Goal: Check status: Check status

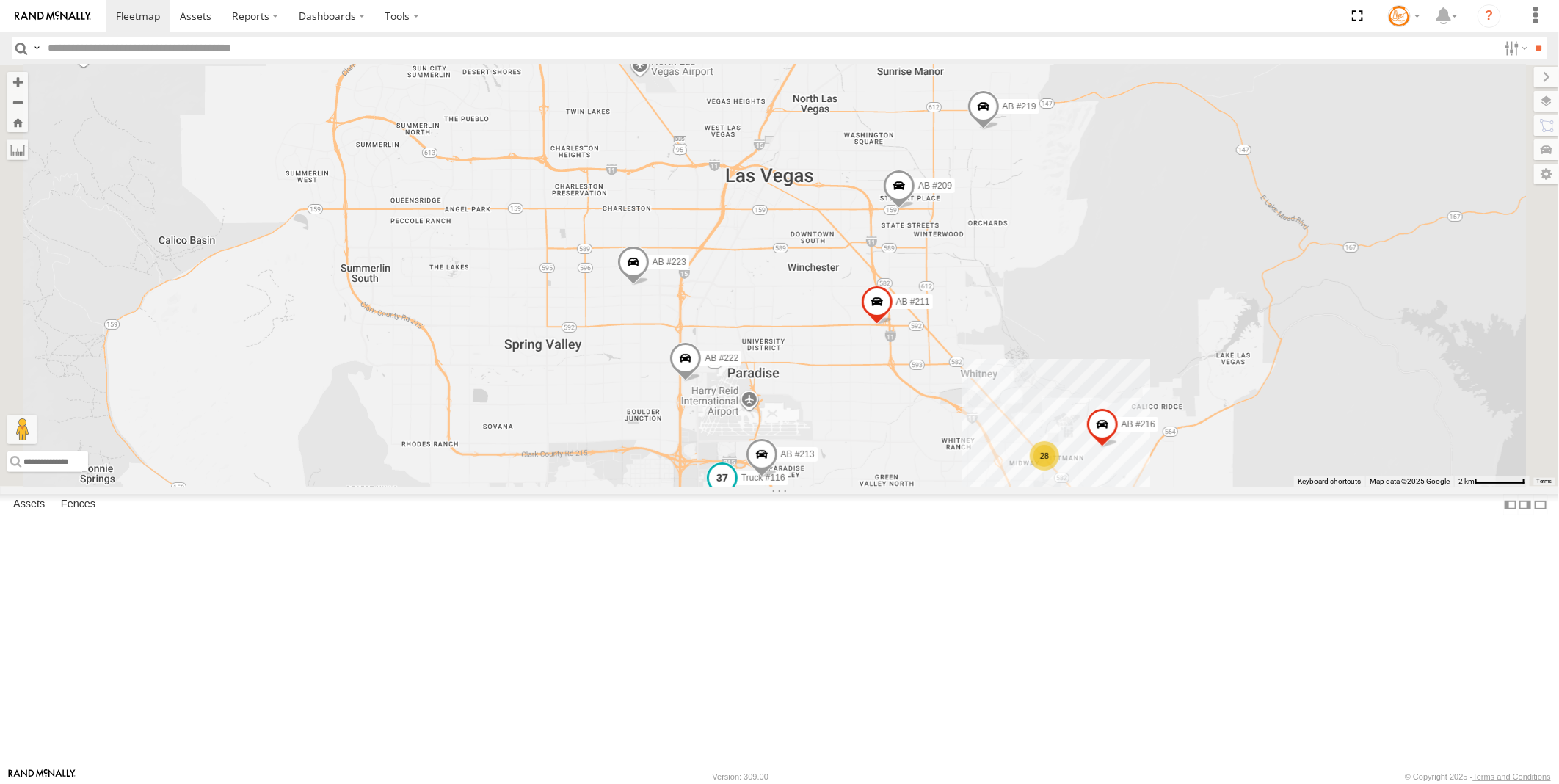
click at [735, 491] on span at bounding box center [722, 478] width 26 height 26
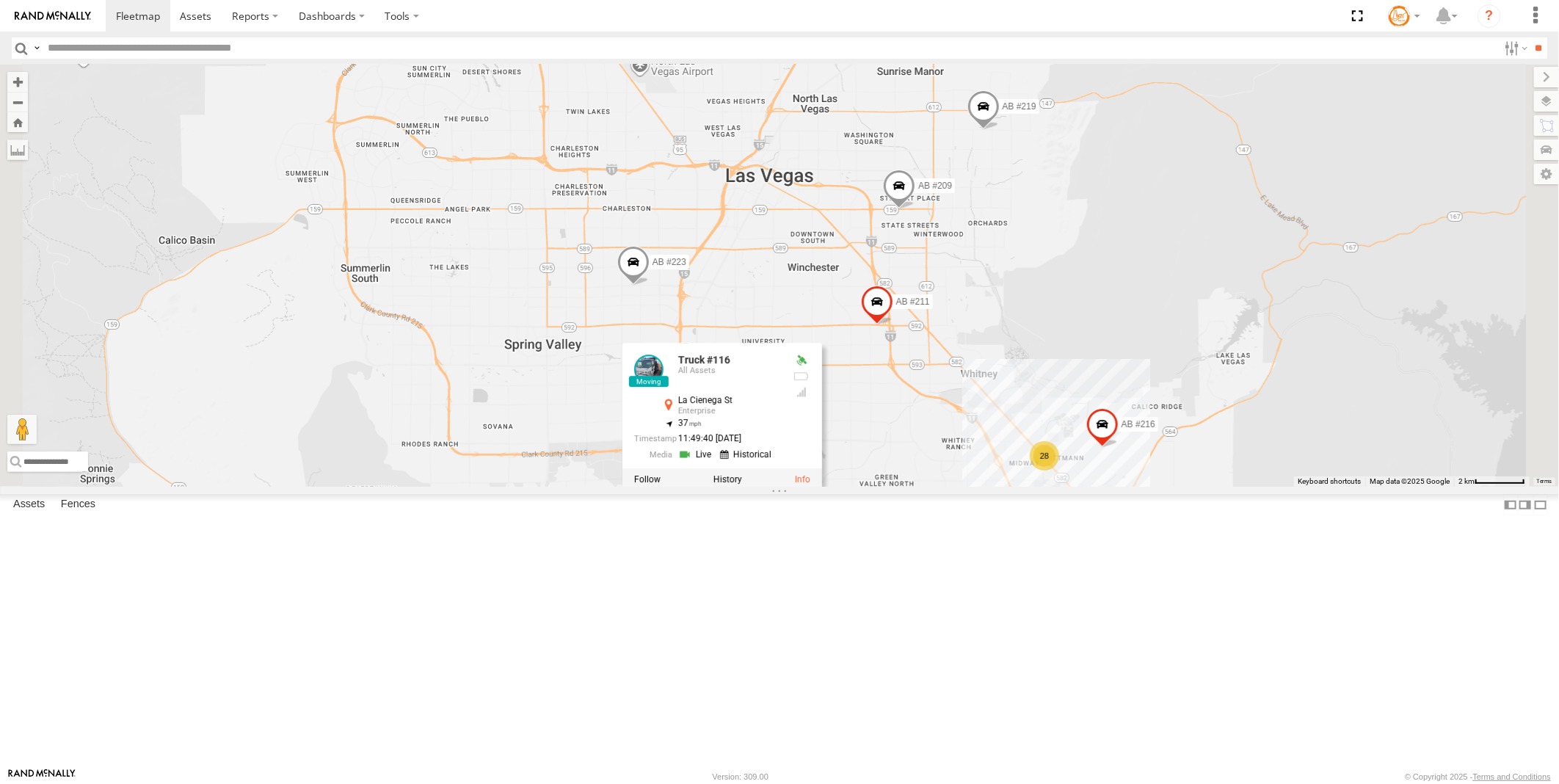
click at [716, 461] on link at bounding box center [697, 454] width 37 height 14
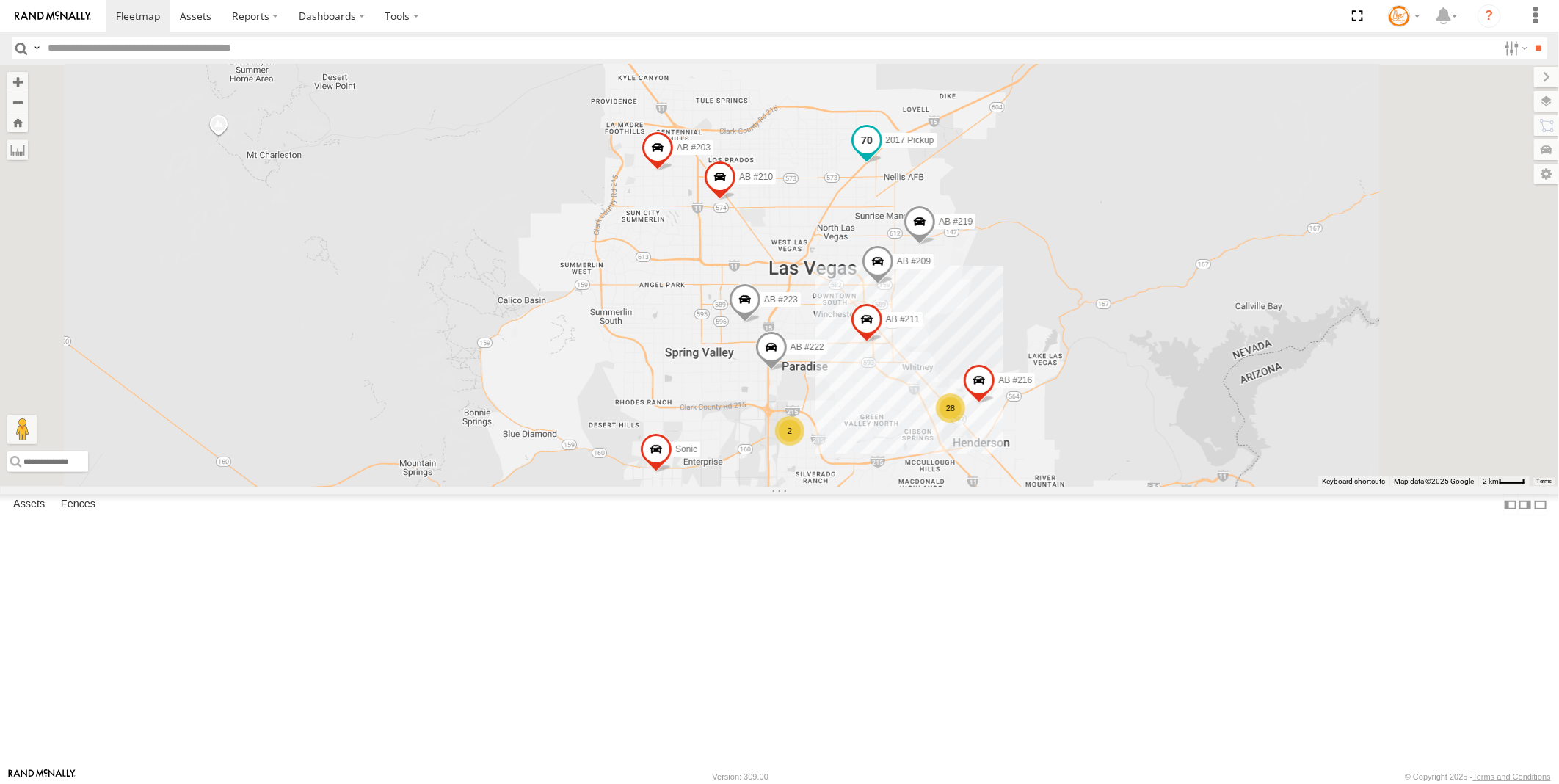
click at [880, 152] on span at bounding box center [867, 139] width 26 height 26
click at [926, 106] on div "11:49:14 [DATE]" at bounding box center [852, 101] width 147 height 9
click at [860, 123] on link at bounding box center [841, 116] width 37 height 14
click at [866, 107] on link at bounding box center [848, 100] width 37 height 14
click at [992, 487] on div "AB #223 AB #216 AB #219 AB #210 AB #203 AB #209 Sonic AB #211 2017 Pickup AB #2…" at bounding box center [780, 275] width 1559 height 422
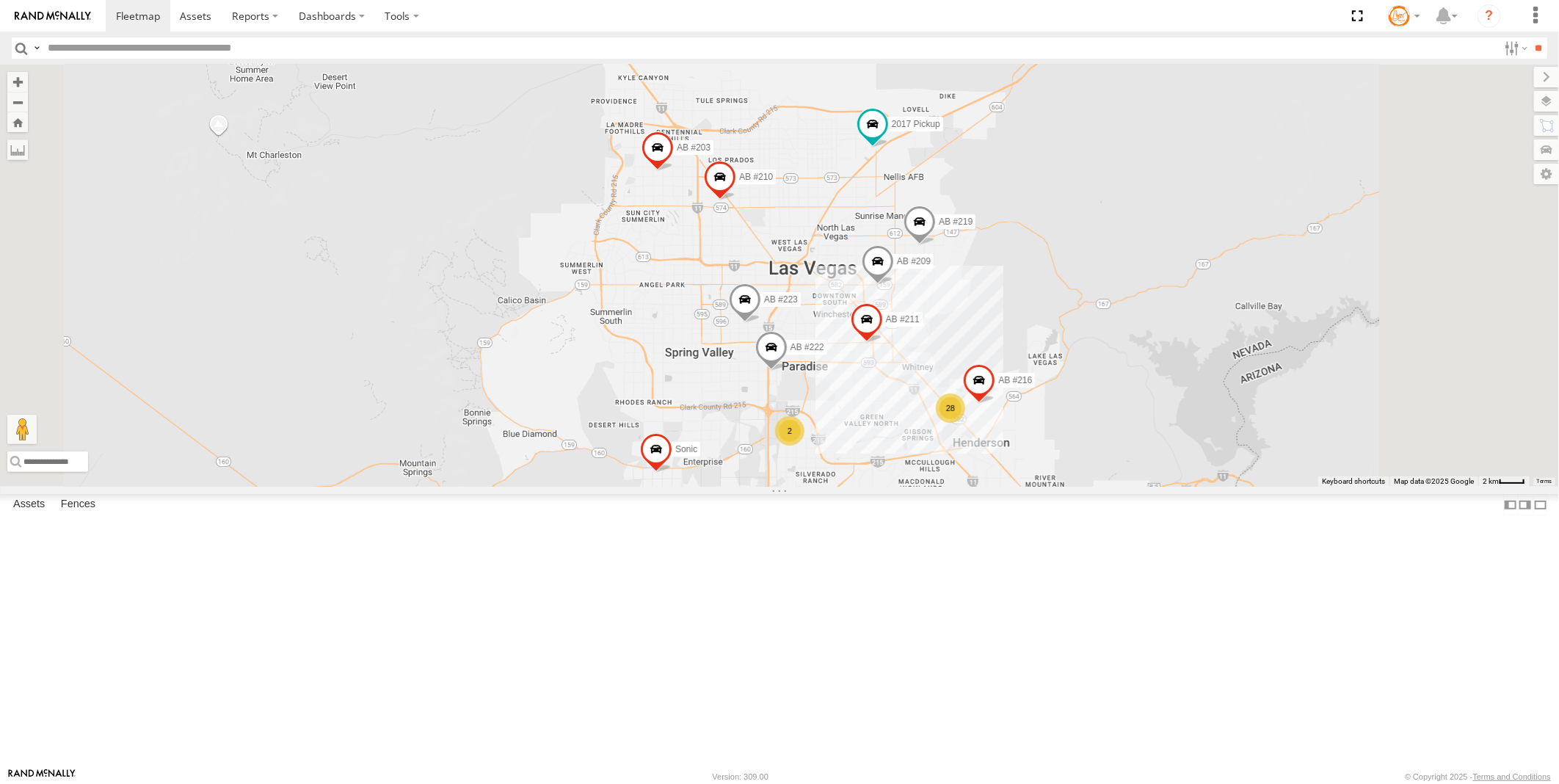
click at [804, 446] on div "2" at bounding box center [790, 431] width 29 height 29
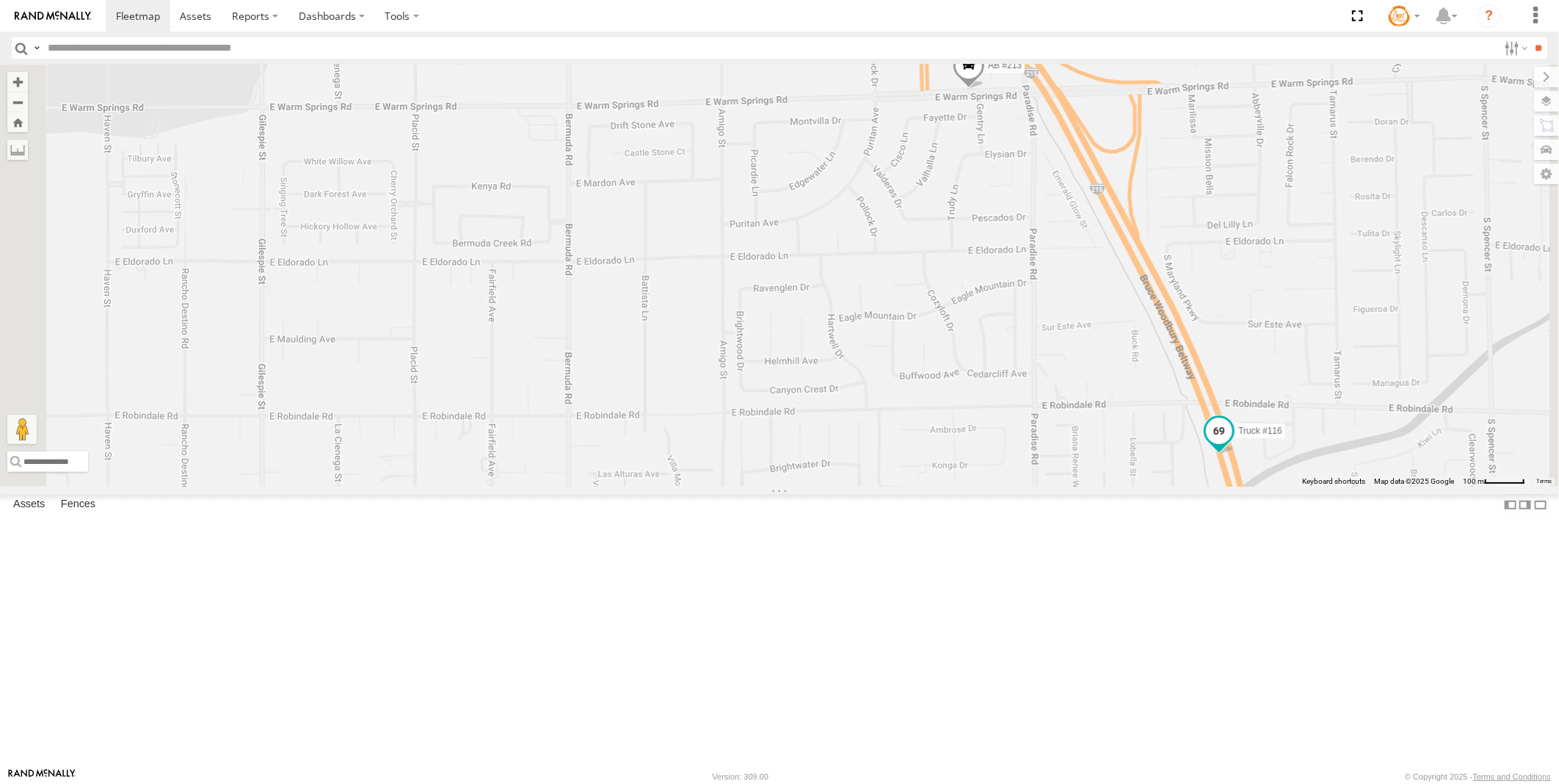
click at [1232, 443] on span at bounding box center [1219, 430] width 26 height 26
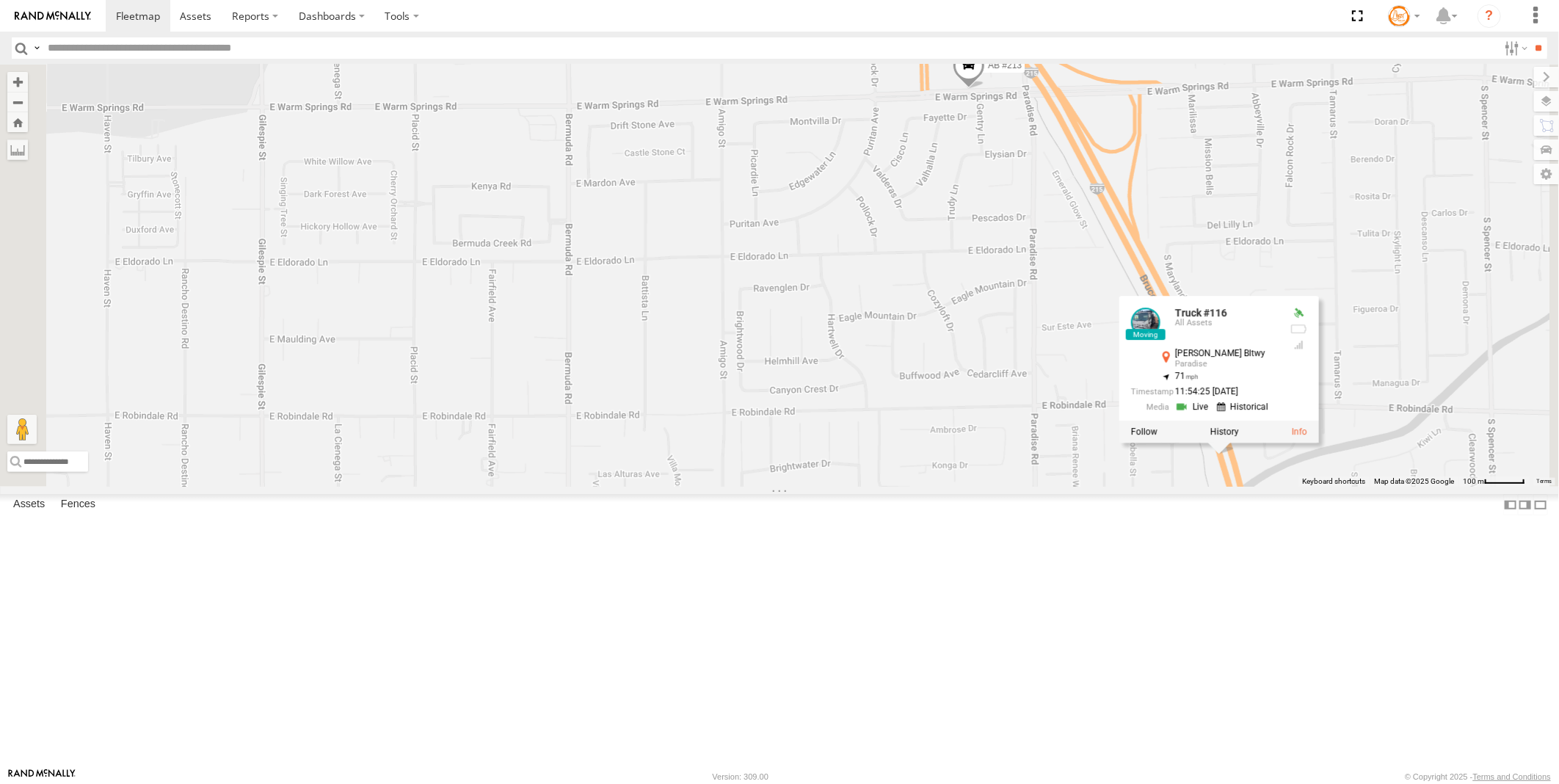
click at [1213, 414] on link at bounding box center [1194, 407] width 37 height 14
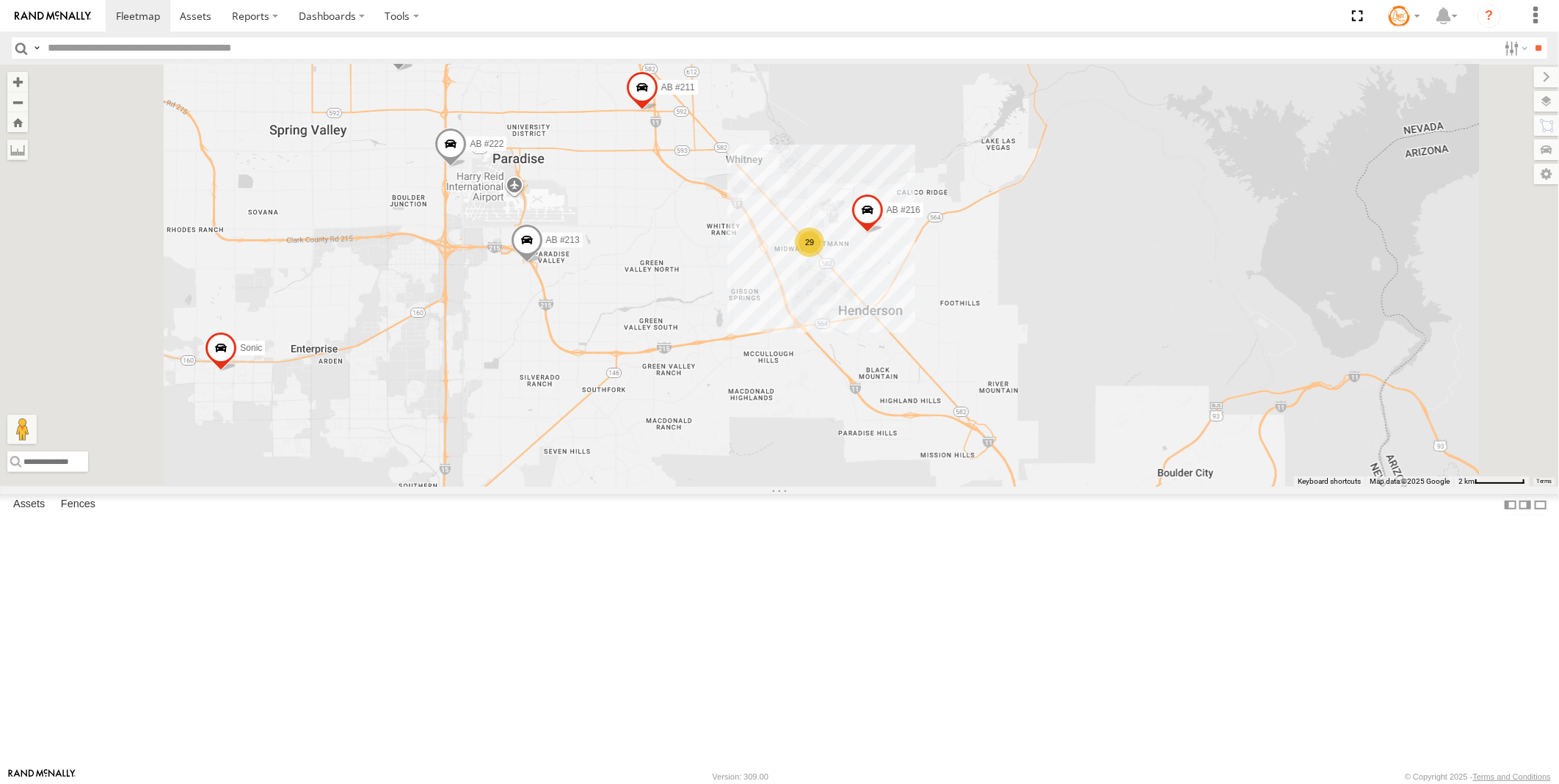
click at [824, 257] on div "29" at bounding box center [810, 242] width 29 height 29
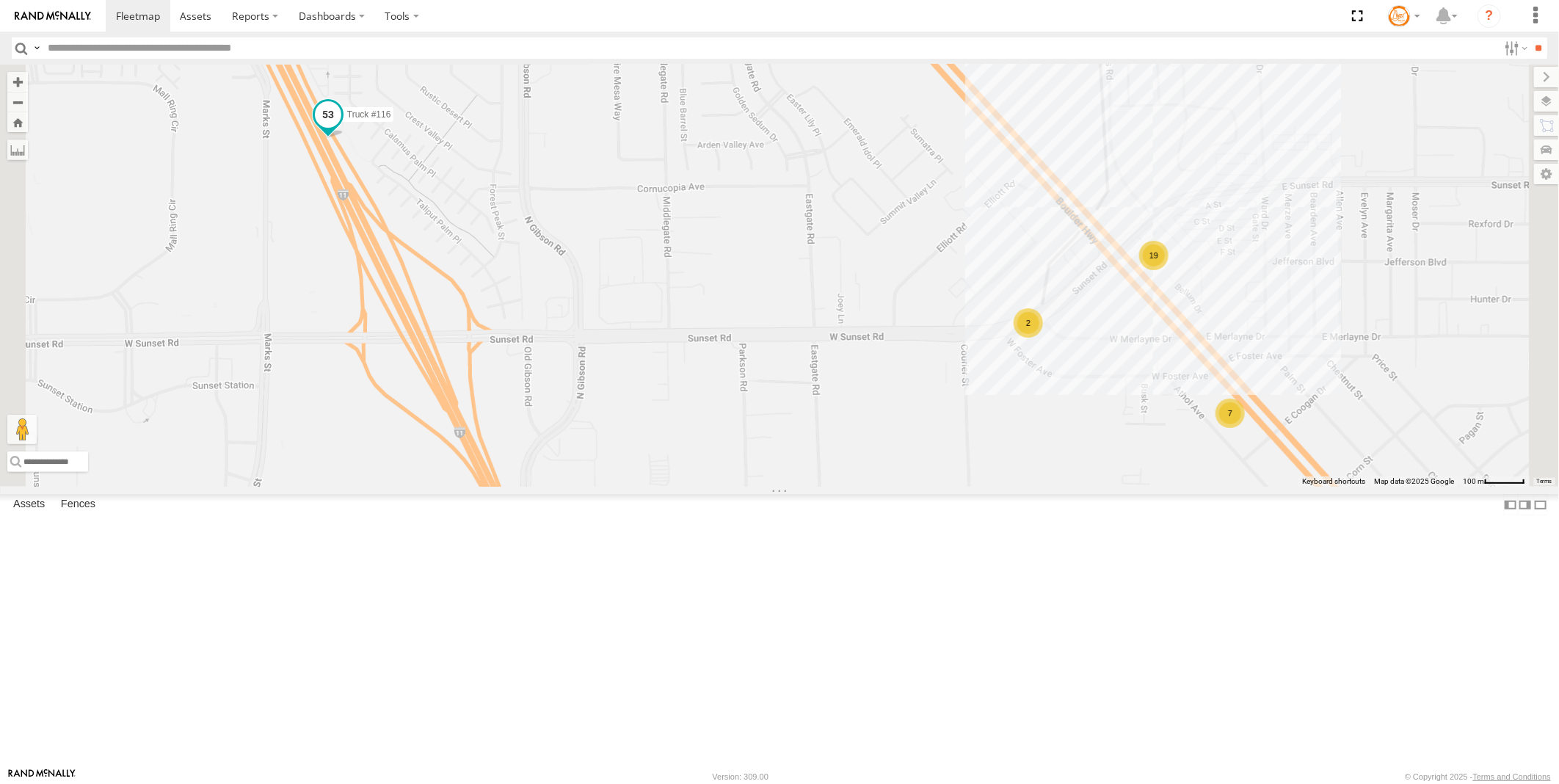
click at [341, 128] on span at bounding box center [328, 115] width 26 height 26
click at [321, 98] on link at bounding box center [303, 91] width 37 height 14
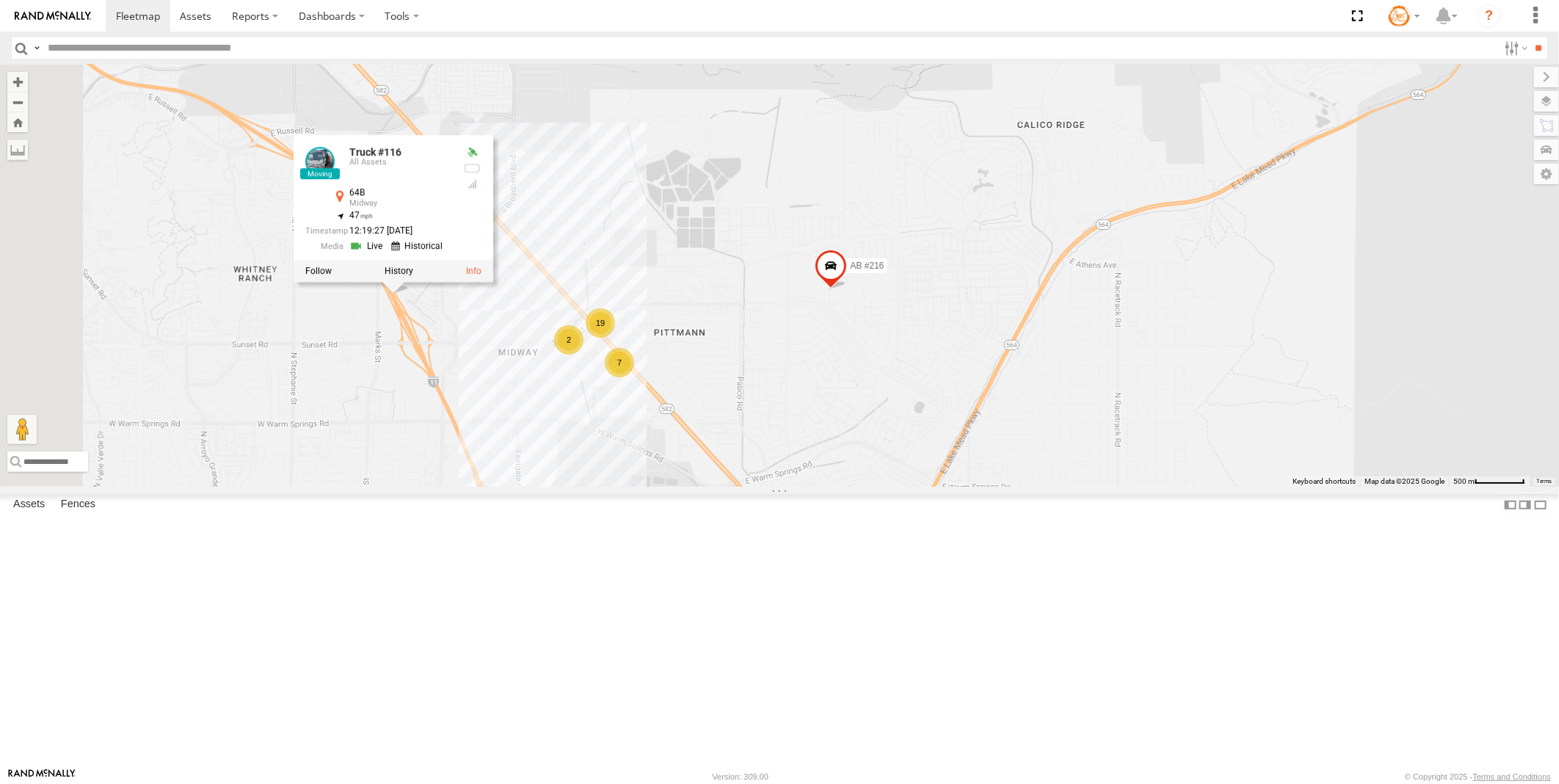
drag, startPoint x: 566, startPoint y: 368, endPoint x: 673, endPoint y: 519, distance: 185.1
click at [673, 487] on div "AB #223 AB #216 AB #213 AB #209 Sonic AB #211 AB #222 Truck #116 Truck #116 All…" at bounding box center [780, 275] width 1559 height 422
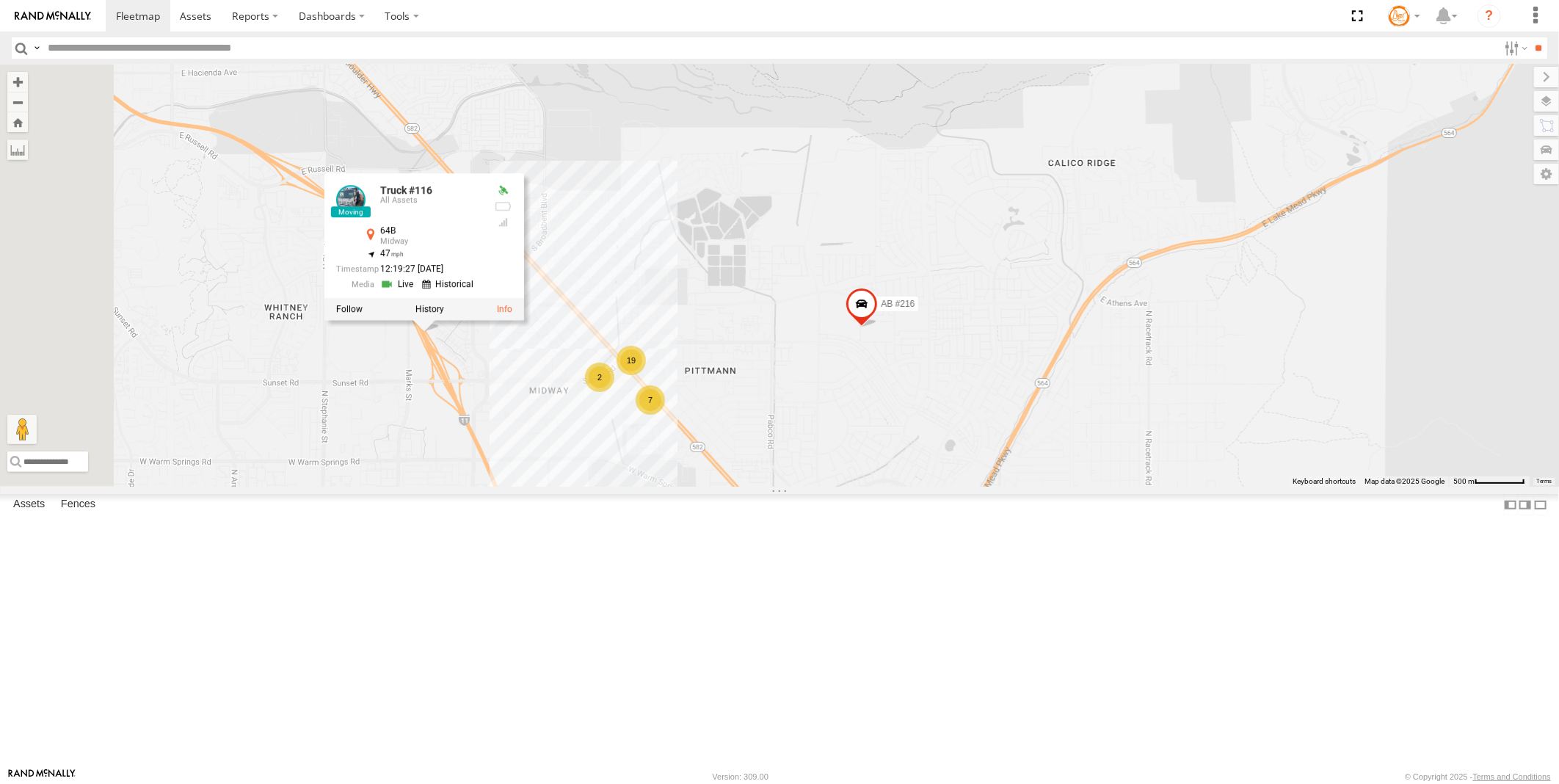
click at [569, 487] on div "AB #223 AB #216 AB #213 AB #209 Sonic AB #211 AB #222 Truck #116 Truck #116 All…" at bounding box center [780, 275] width 1559 height 422
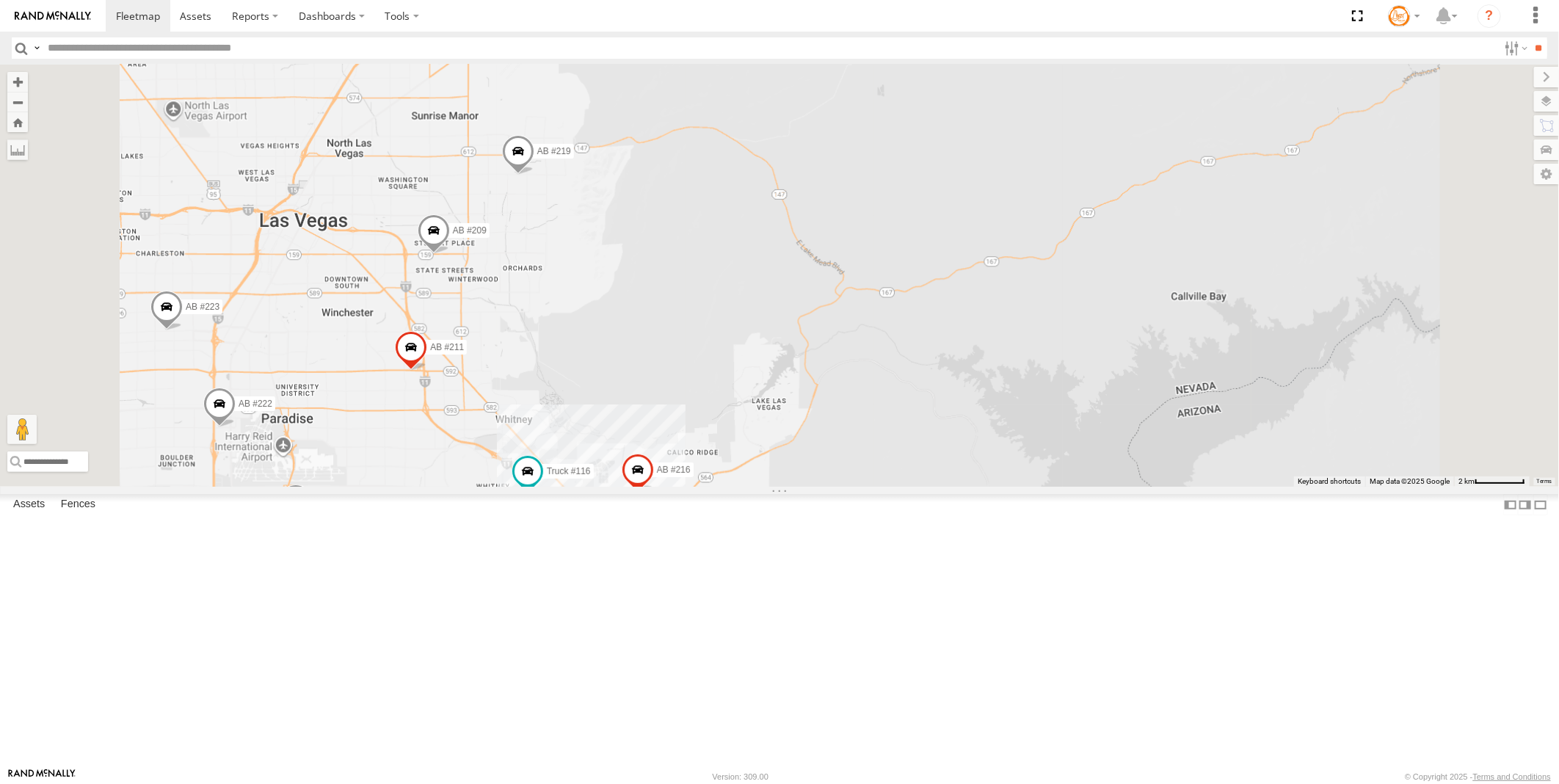
drag, startPoint x: 598, startPoint y: 361, endPoint x: 651, endPoint y: 525, distance: 172.4
click at [651, 487] on div "AB #223 AB #216 AB #219 AB #213 AB #209 Sonic AB #211 AB #222 Truck #116" at bounding box center [780, 275] width 1559 height 422
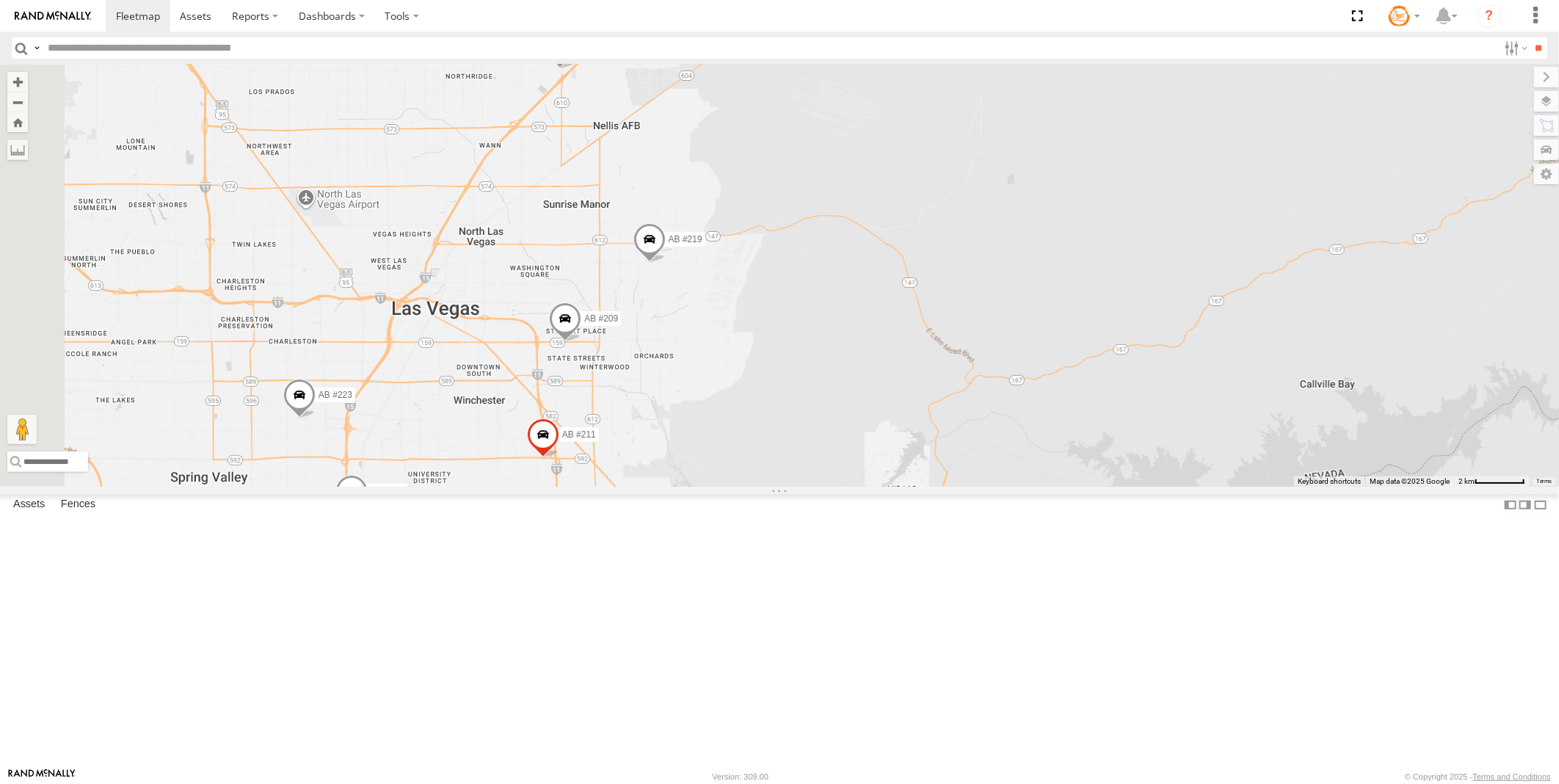
drag, startPoint x: 732, startPoint y: 453, endPoint x: 869, endPoint y: 490, distance: 141.9
click at [869, 487] on div "AB #223 AB #216 AB #219 AB #213 AB #209 Sonic AB #211 AB #222 Truck #116 28 201…" at bounding box center [780, 275] width 1559 height 422
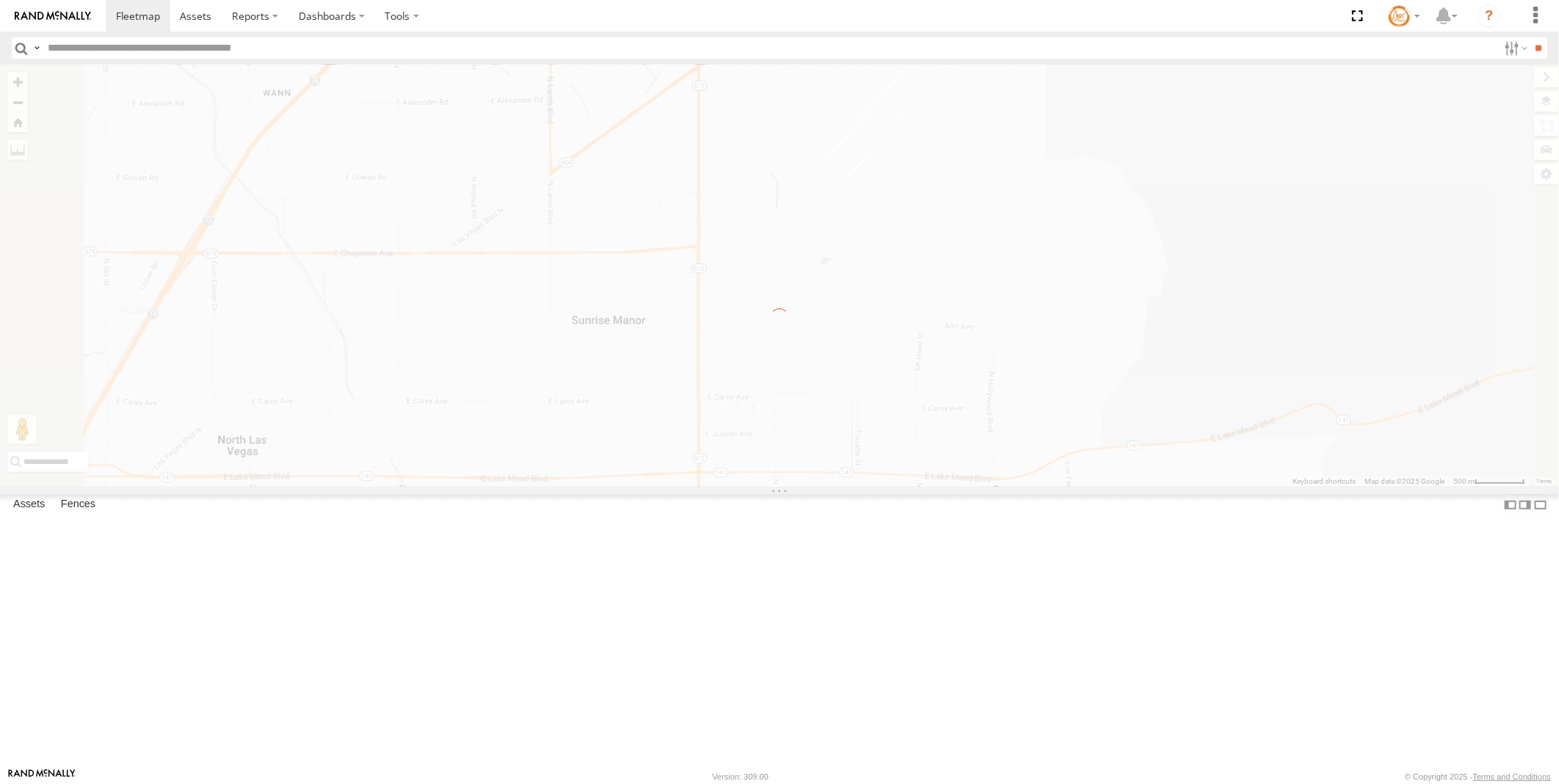
drag, startPoint x: 789, startPoint y: 235, endPoint x: 773, endPoint y: 534, distance: 299.4
click at [765, 487] on div "← Move left → Move right ↑ Move up ↓ Move down + Zoom in - Zoom out Home Jump l…" at bounding box center [780, 275] width 1559 height 422
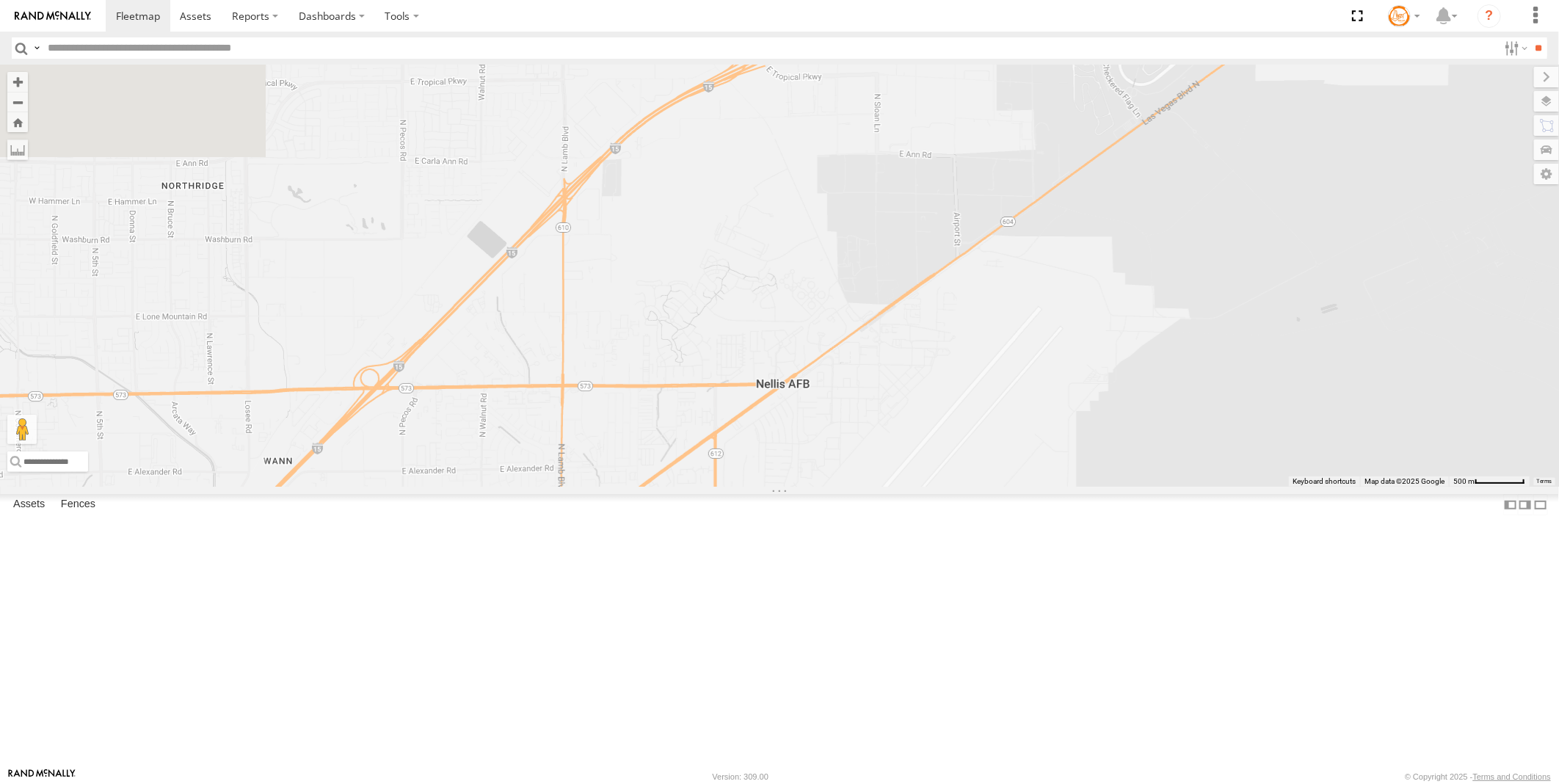
drag, startPoint x: 754, startPoint y: 362, endPoint x: 773, endPoint y: 737, distance: 375.5
click at [773, 487] on div "AB #219" at bounding box center [780, 275] width 1559 height 422
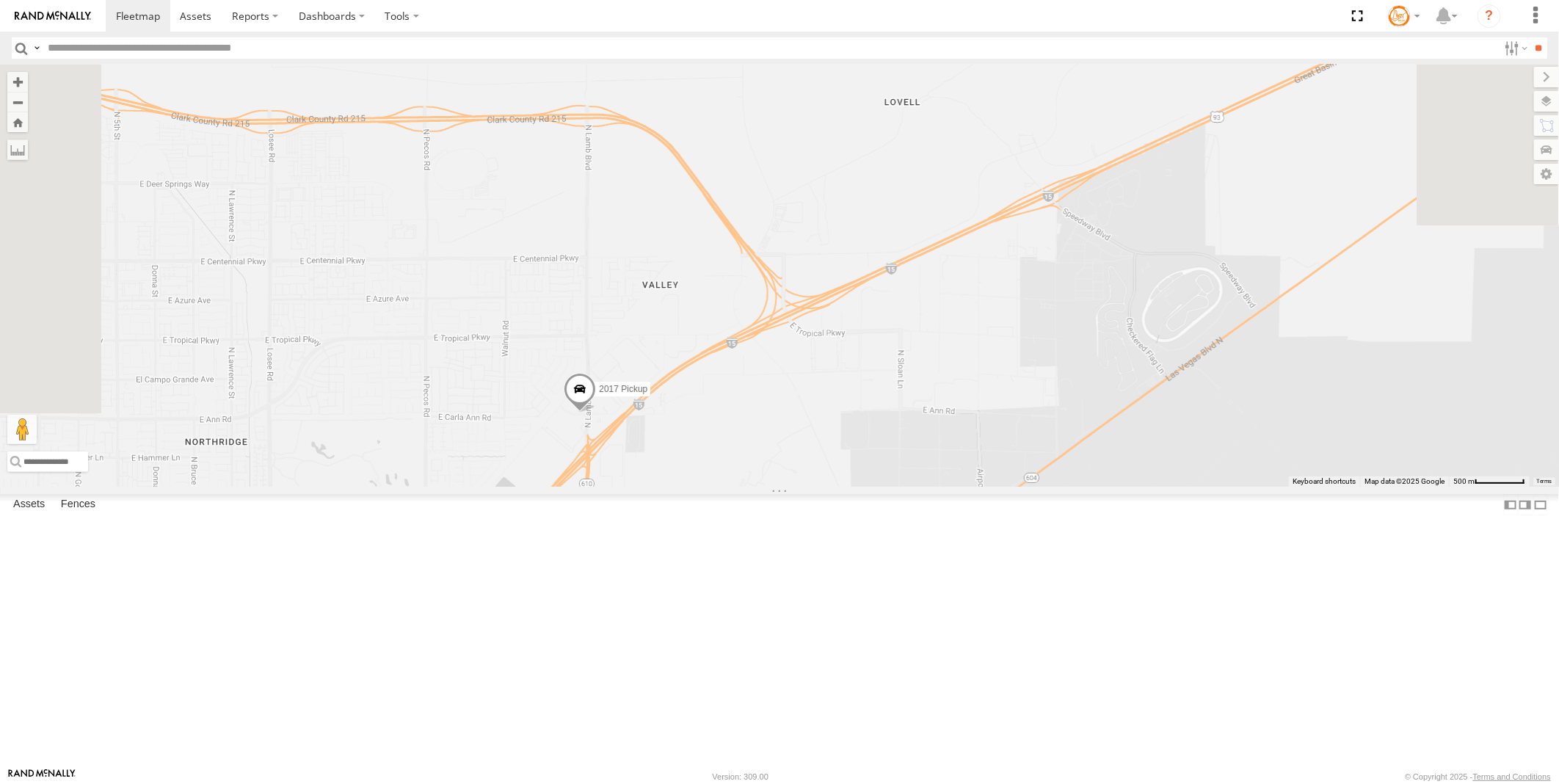
click at [766, 487] on div "AB #219 2017 Pickup" at bounding box center [780, 275] width 1559 height 422
click at [596, 413] on span at bounding box center [580, 392] width 33 height 39
click at [574, 372] on link at bounding box center [554, 365] width 37 height 14
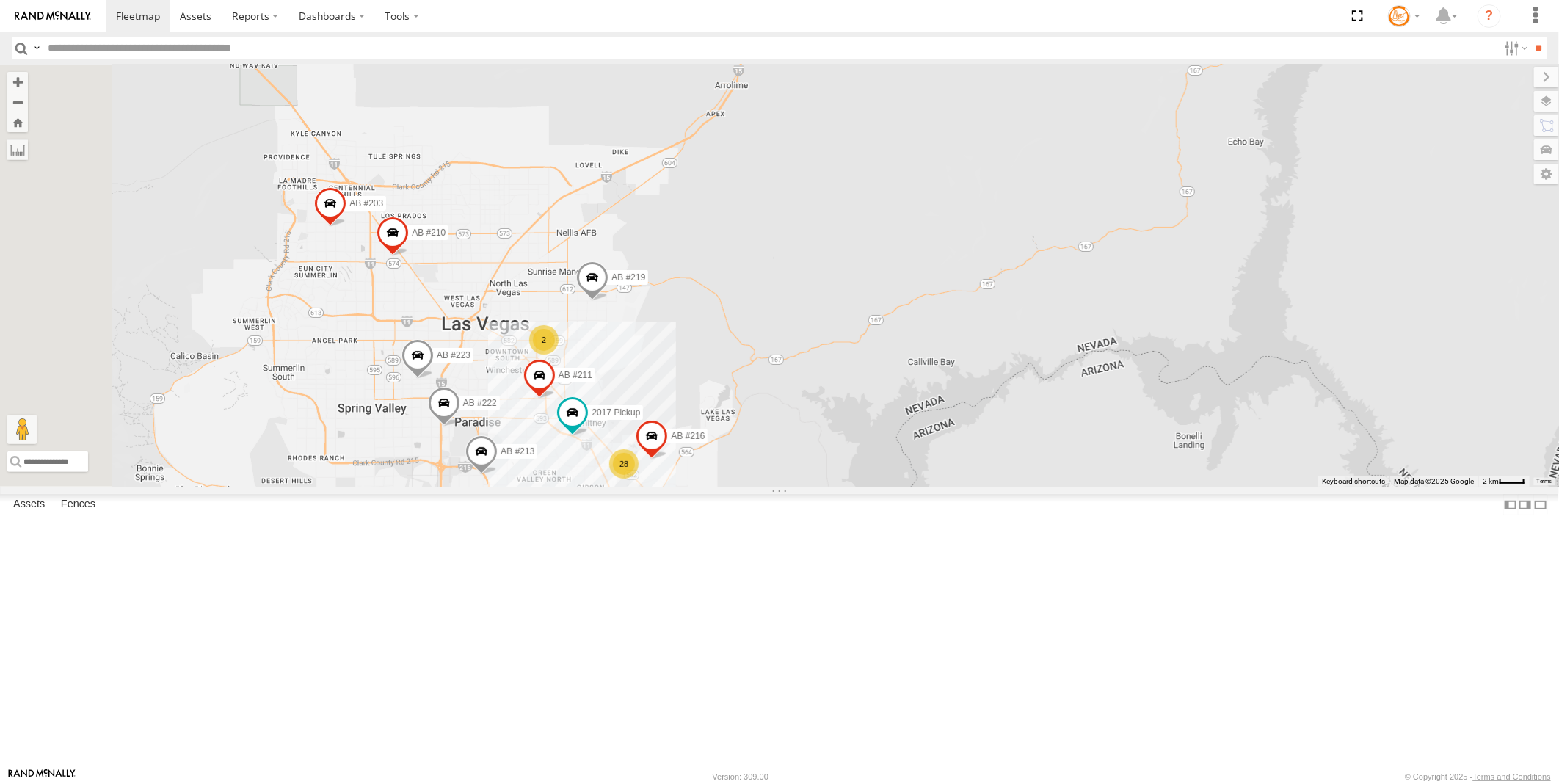
drag, startPoint x: 599, startPoint y: 498, endPoint x: 640, endPoint y: 375, distance: 129.7
click at [640, 375] on div "AB #219 28 AB #223 AB #216 AB #210 2 AB #213 AB #203 Sonic AB #211 2017 Pickup …" at bounding box center [780, 275] width 1559 height 422
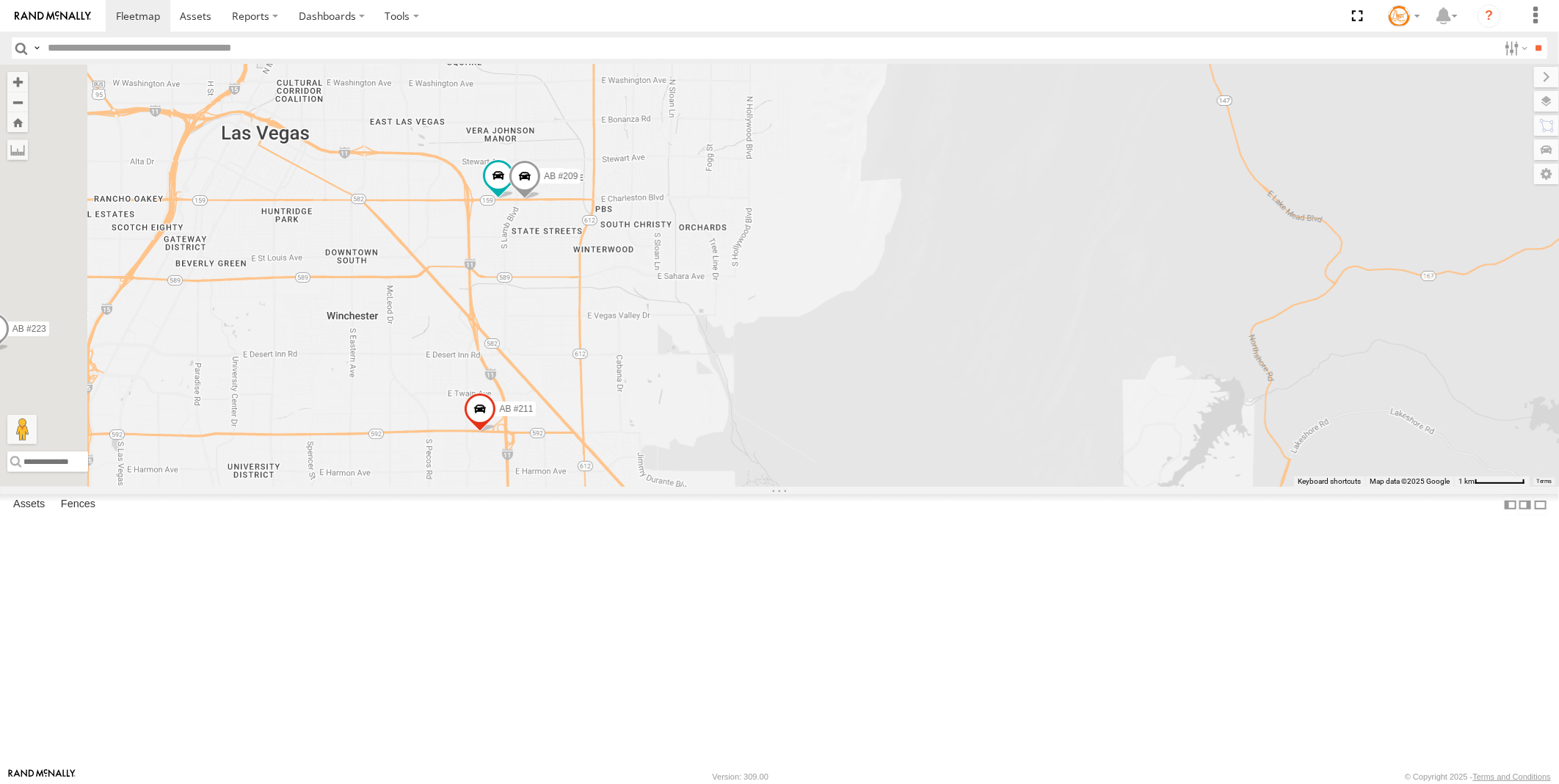
drag, startPoint x: 732, startPoint y: 282, endPoint x: 774, endPoint y: 464, distance: 186.8
click at [774, 464] on div "AB #219 AB #223 AB #216 AB #210 AB #213 AB #203 Sonic AB #211 2017 Pickup AB #2…" at bounding box center [780, 275] width 1559 height 422
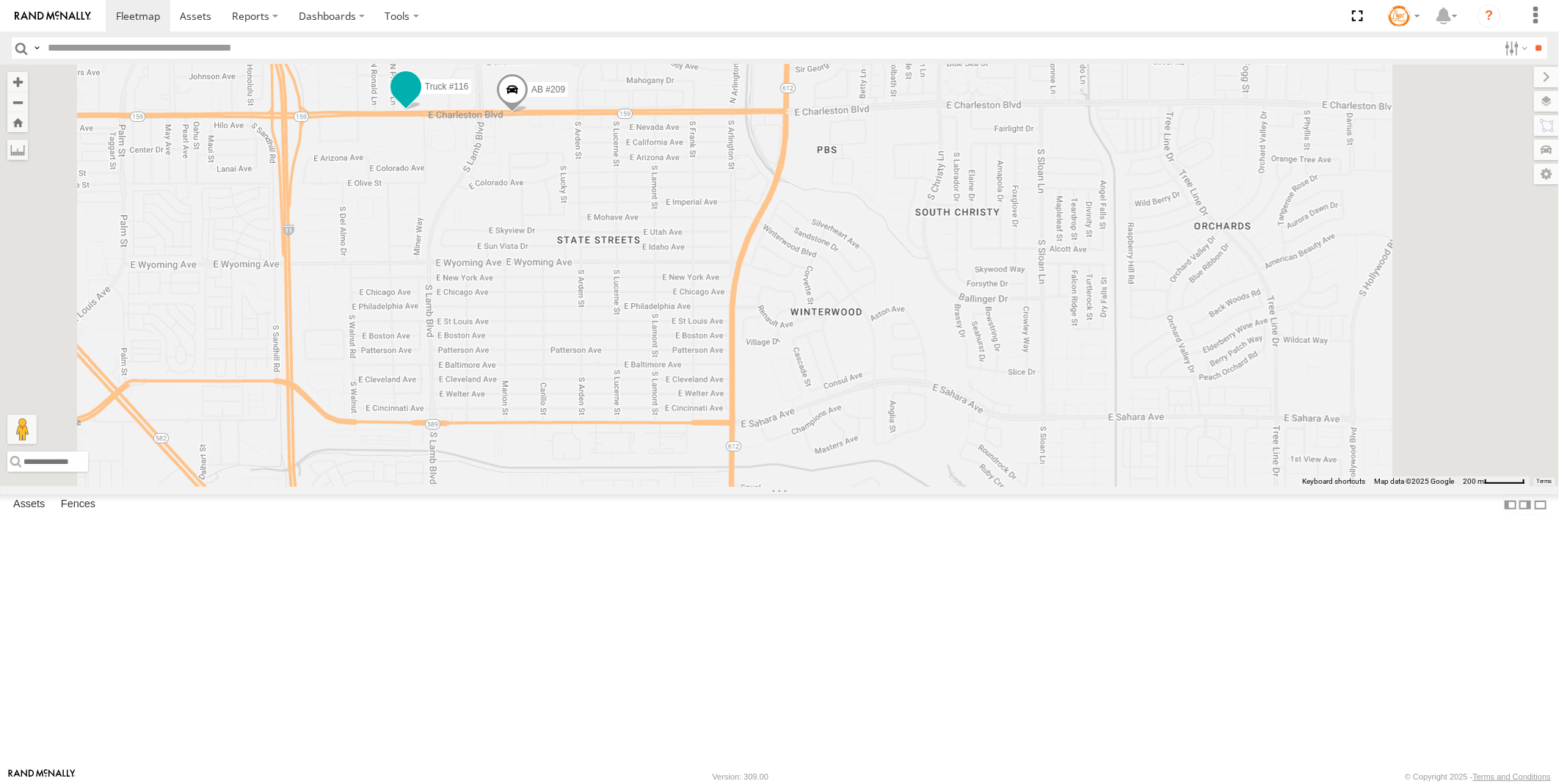
click at [420, 100] on span at bounding box center [406, 87] width 26 height 26
click at [399, 70] on link at bounding box center [381, 63] width 37 height 14
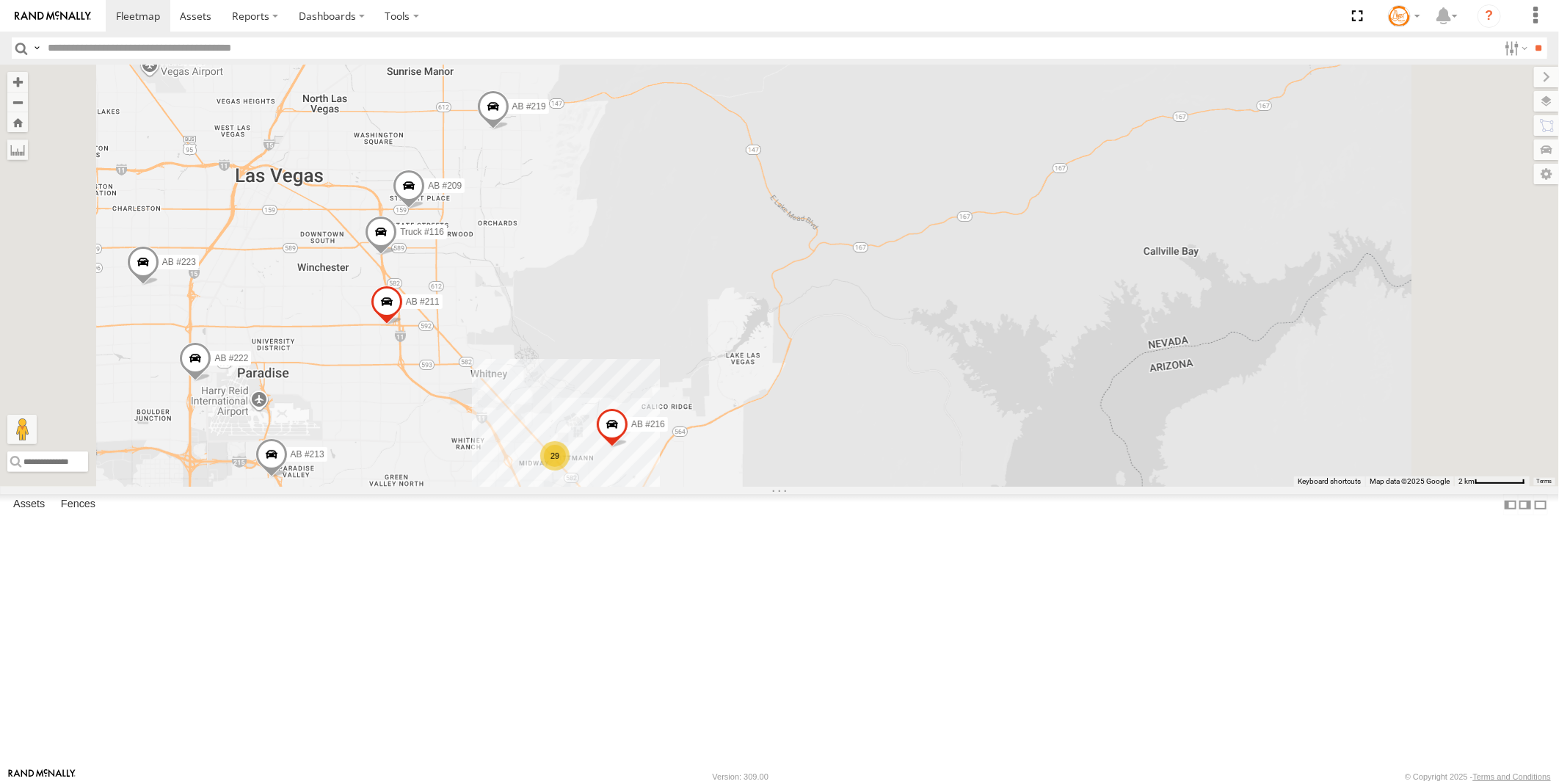
drag, startPoint x: 742, startPoint y: 647, endPoint x: 672, endPoint y: 485, distance: 176.5
click at [672, 485] on div "Truck #116 AB #209 AB #219 AB #211 29 AB #223 AB #216 AB #213 AB #222" at bounding box center [780, 275] width 1559 height 422
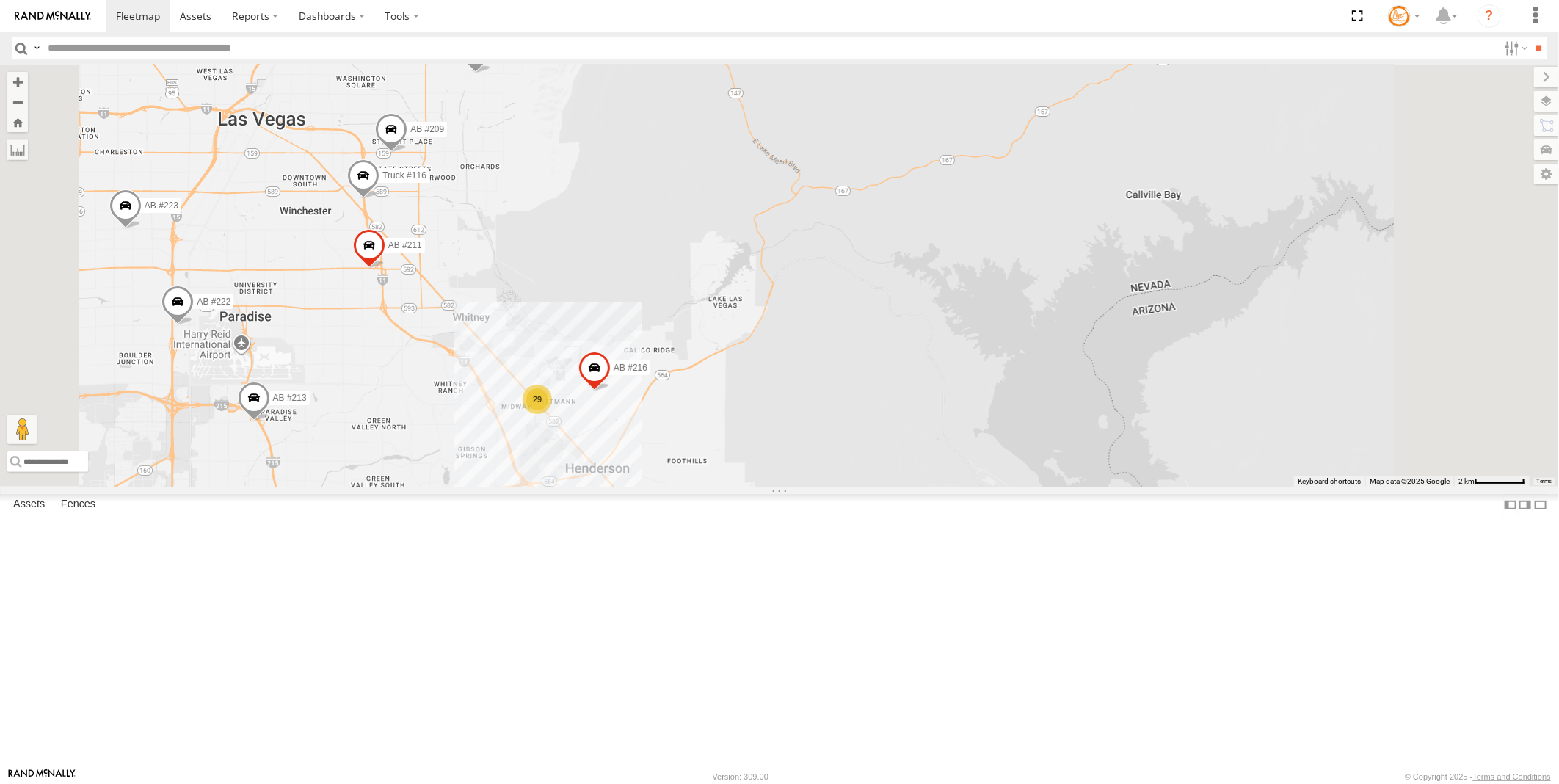
click at [552, 414] on div "29" at bounding box center [537, 399] width 29 height 29
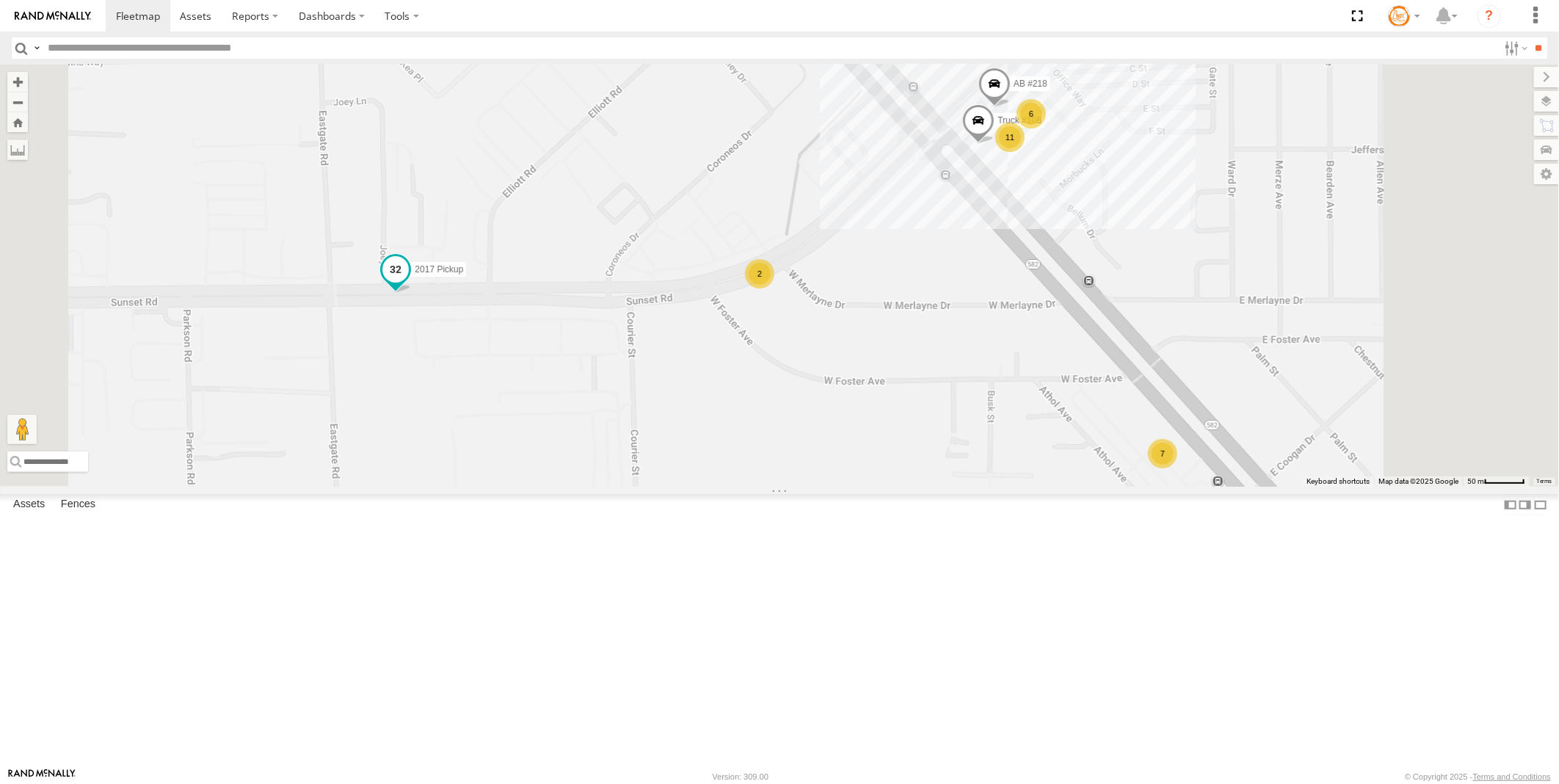
click at [412, 292] on span at bounding box center [396, 272] width 33 height 39
click at [389, 252] on link at bounding box center [370, 245] width 37 height 14
click at [775, 289] on div "2" at bounding box center [760, 274] width 29 height 29
